Goal: Task Accomplishment & Management: Use online tool/utility

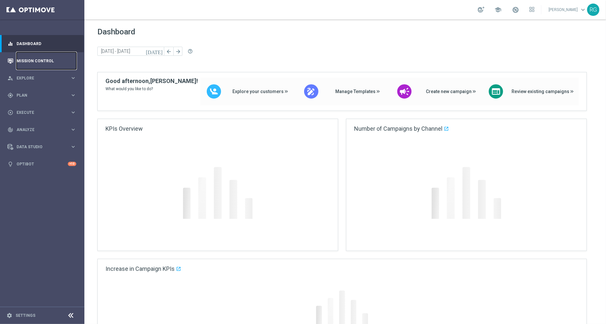
click at [36, 65] on link "Mission Control" at bounding box center [47, 60] width 60 height 17
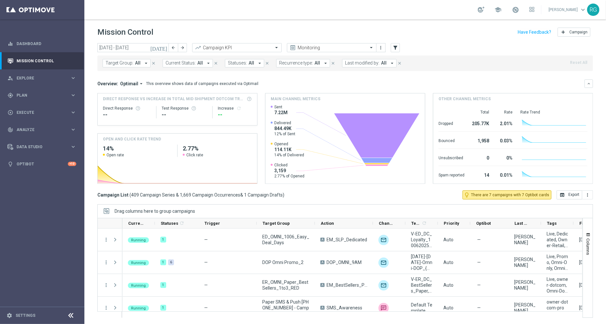
click at [165, 48] on icon "[DATE]" at bounding box center [159, 48] width 18 height 6
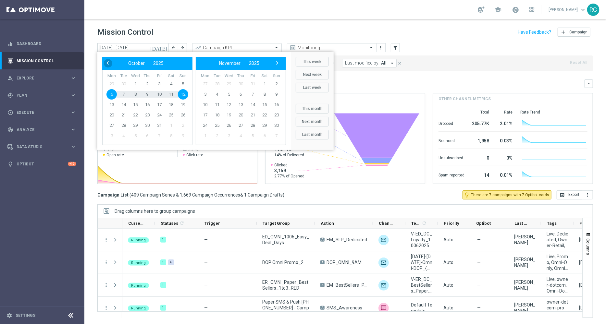
click at [108, 62] on span "‹" at bounding box center [108, 63] width 8 height 8
click at [182, 103] on span "21" at bounding box center [183, 105] width 10 height 10
click at [170, 114] on span "27" at bounding box center [171, 115] width 10 height 10
type input "[DATE] - [DATE]"
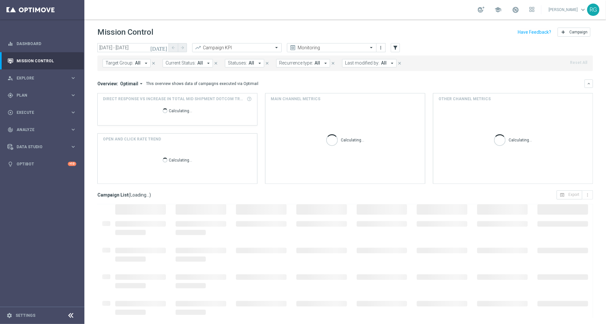
click at [219, 35] on div "Mission Control add Campaign" at bounding box center [345, 32] width 496 height 13
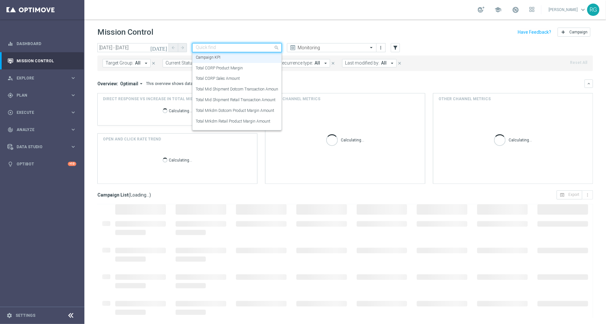
click at [229, 49] on input "text" at bounding box center [230, 48] width 69 height 6
click at [240, 93] on div "Total Mid Shipment Dotcom Transaction Amount" at bounding box center [237, 89] width 82 height 11
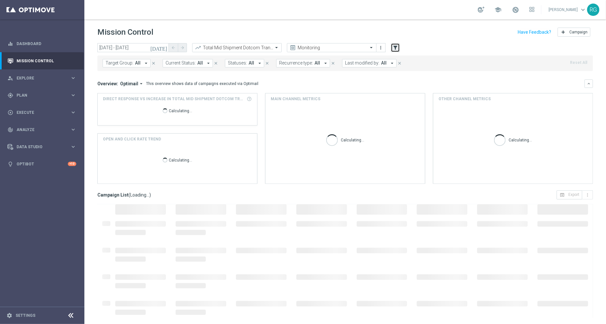
click at [393, 51] on button "filter_alt" at bounding box center [395, 47] width 9 height 9
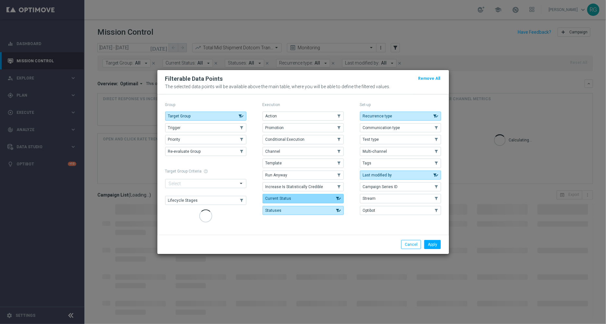
click at [225, 116] on button "Target Group" at bounding box center [205, 116] width 81 height 9
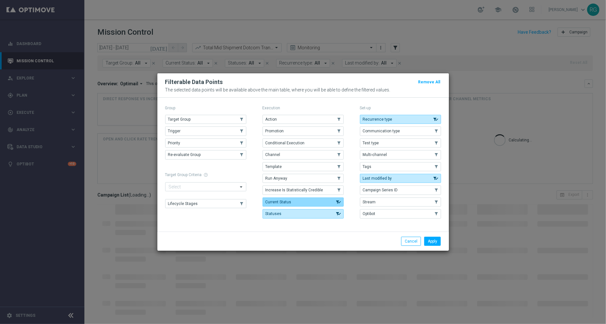
click at [301, 198] on button "Current Status" at bounding box center [303, 202] width 81 height 9
click at [315, 212] on button "Statuses" at bounding box center [303, 213] width 81 height 9
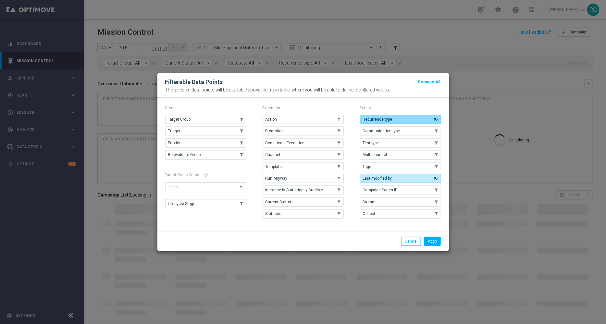
click at [373, 121] on span "Recurrence type" at bounding box center [378, 119] width 30 height 5
click at [378, 181] on button "Last modified by" at bounding box center [400, 178] width 81 height 9
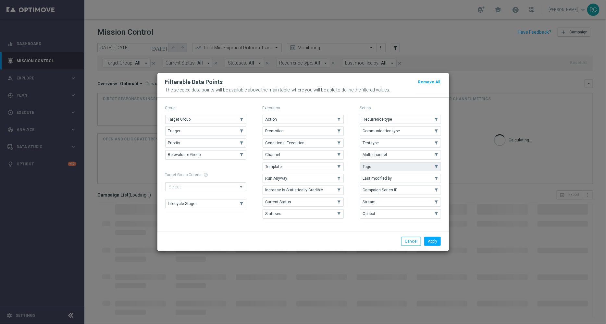
click at [386, 168] on button "Tags" at bounding box center [400, 166] width 81 height 9
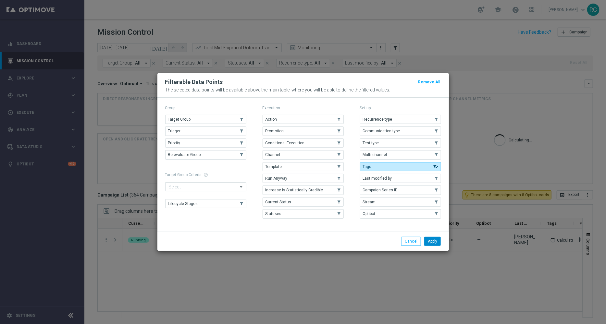
click at [433, 240] on button "Apply" at bounding box center [432, 241] width 17 height 9
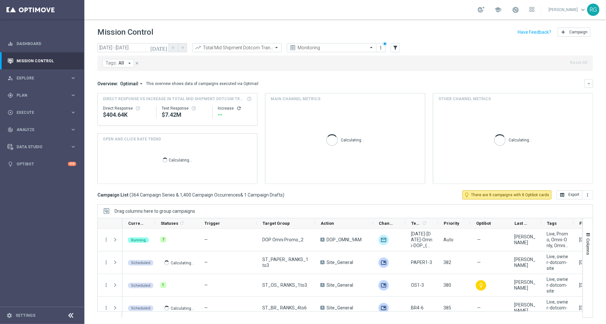
click at [125, 59] on button "Tags: All arrow_drop_down" at bounding box center [119, 63] width 32 height 8
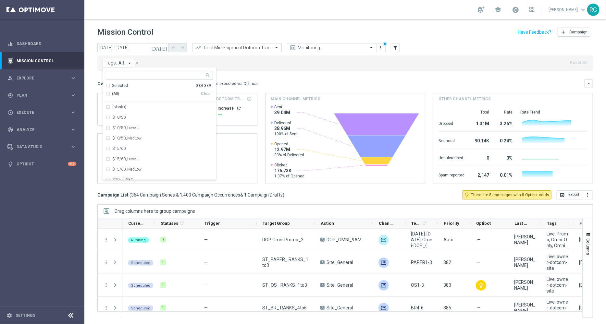
click at [130, 64] on icon "arrow_drop_down" at bounding box center [130, 63] width 6 height 6
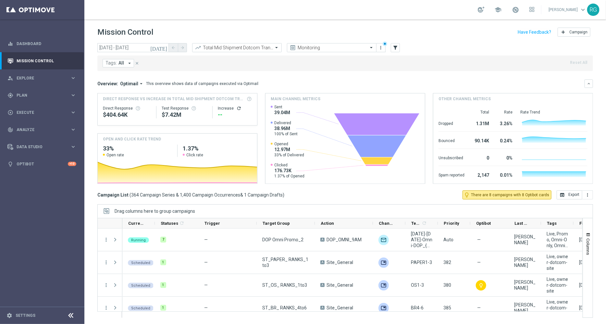
click at [130, 64] on icon "arrow_drop_down" at bounding box center [130, 63] width 6 height 6
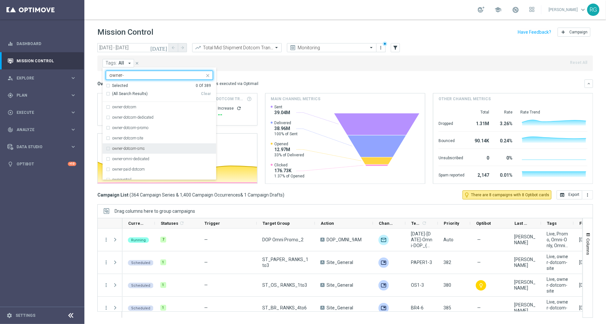
click at [125, 147] on label "owner-dotcom-sms" at bounding box center [128, 149] width 32 height 4
type input "owner-"
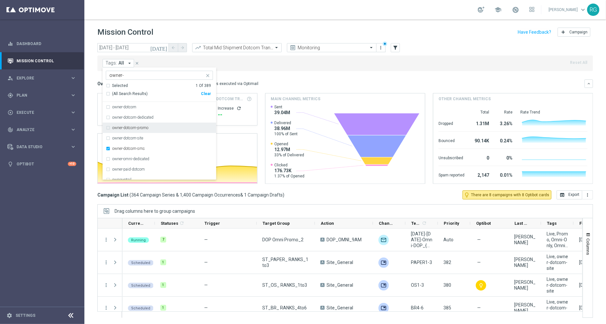
click at [314, 68] on div "Tags: All arrow_drop_down owner-dotcom-sms owner- Selected 1 Of 389 (All Search…" at bounding box center [345, 64] width 496 height 16
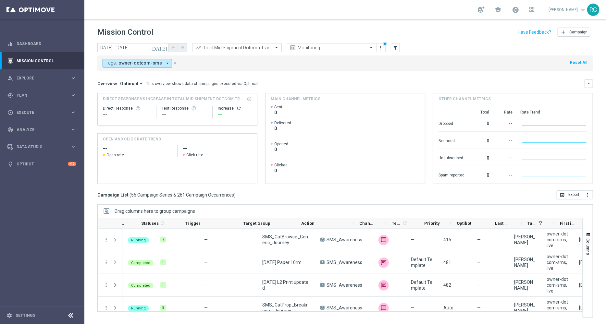
scroll to position [0, 94]
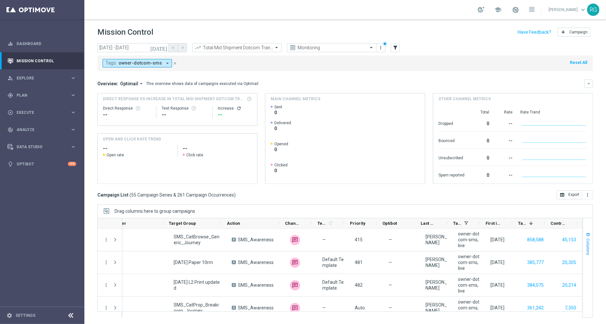
click at [590, 236] on span "button" at bounding box center [588, 235] width 5 height 5
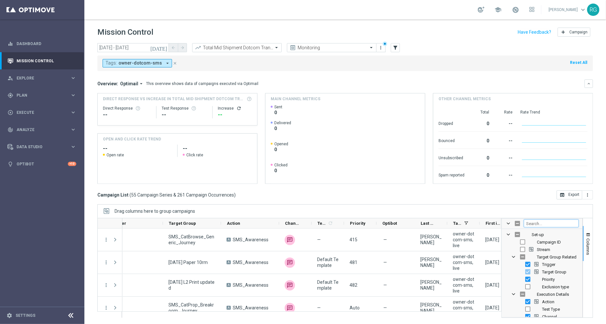
click at [557, 223] on input "Filter Columns Input" at bounding box center [551, 224] width 55 height 8
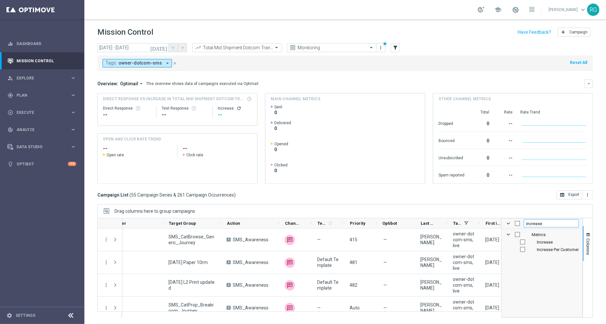
type input "increase"
click at [524, 241] on input "Press SPACE to toggle visibility (hidden)" at bounding box center [522, 242] width 5 height 5
checkbox input "true"
checkbox input "false"
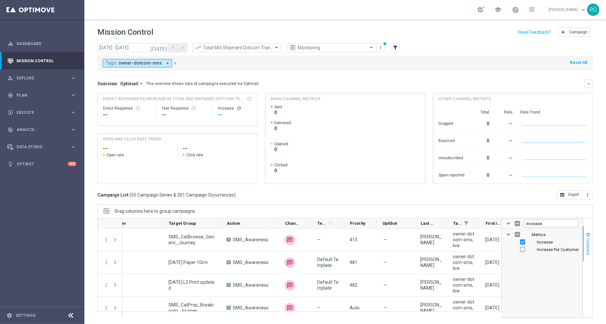
click at [589, 239] on span "Columns" at bounding box center [588, 247] width 5 height 17
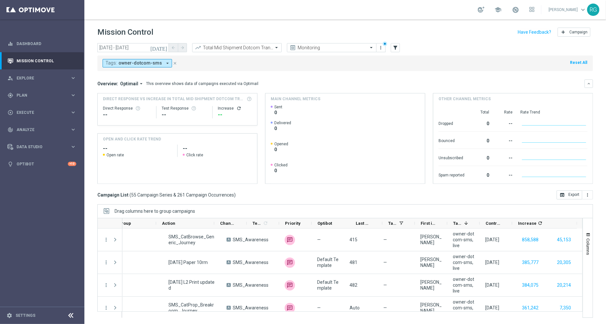
scroll to position [0, 159]
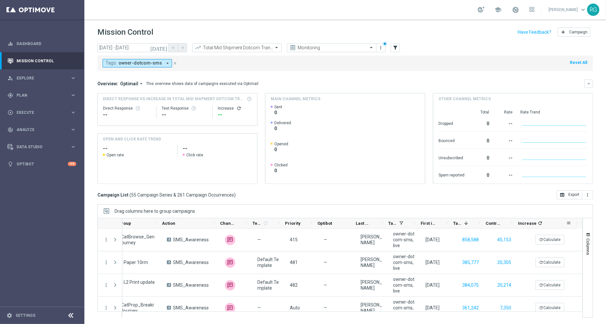
click at [539, 224] on icon "refresh" at bounding box center [540, 223] width 5 height 5
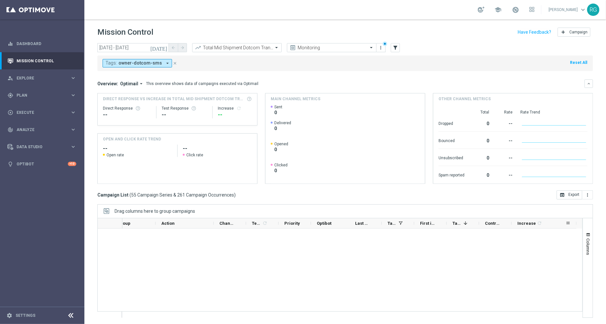
scroll to position [0, 0]
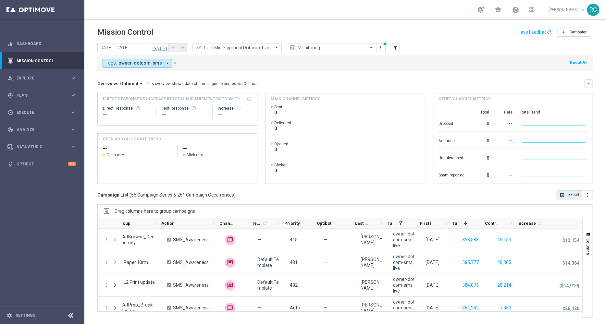
click at [569, 194] on button "open_in_browser Export" at bounding box center [570, 195] width 26 height 9
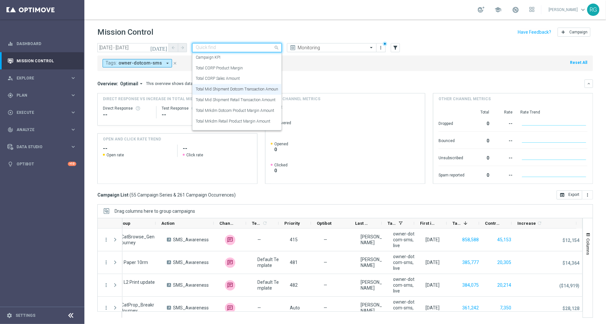
click at [271, 51] on div "Quick find Total Mid Shipment Dotcom Transaction Amount" at bounding box center [237, 47] width 90 height 9
click at [249, 112] on label "Total Mrkdm Dotcom Product Margin Amount" at bounding box center [235, 111] width 79 height 6
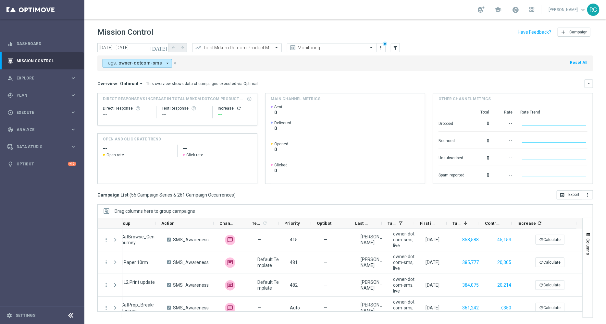
click at [537, 222] on icon "refresh" at bounding box center [539, 223] width 5 height 5
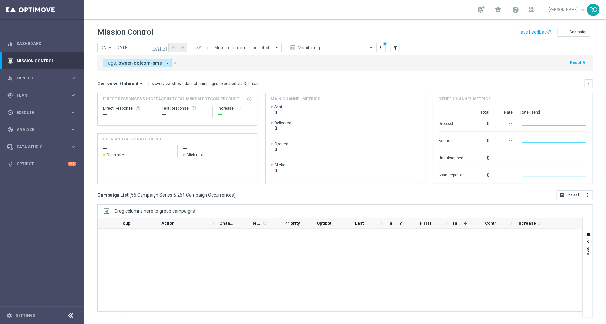
scroll to position [1167, 0]
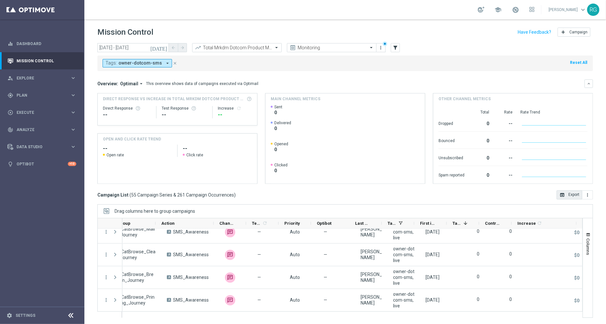
click at [575, 193] on button "open_in_browser Export" at bounding box center [570, 195] width 26 height 9
